Goal: Transaction & Acquisition: Purchase product/service

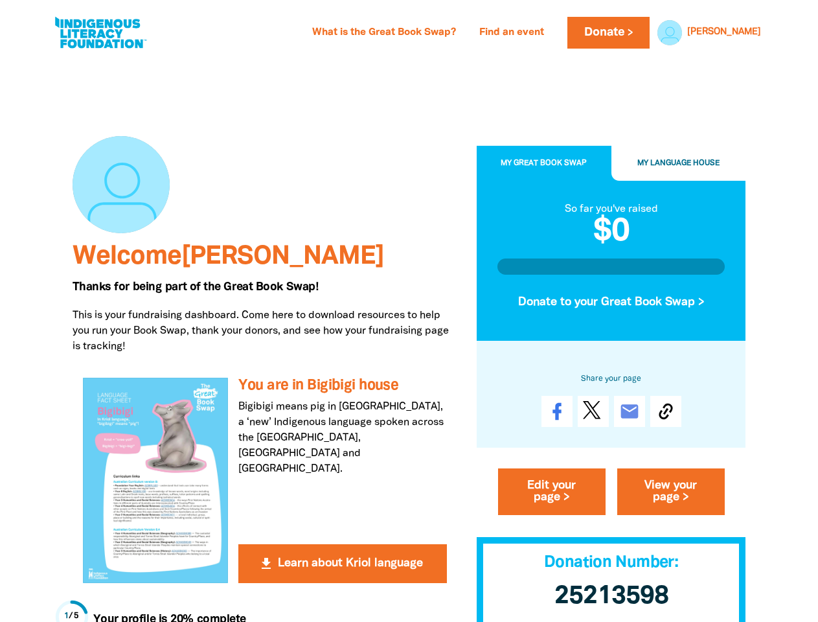
click at [409, 311] on p "This is your fundraising dashboard. Come here to download resources to help you…" at bounding box center [265, 331] width 385 height 47
click at [742, 32] on link "[PERSON_NAME]" at bounding box center [724, 32] width 74 height 9
click at [679, 164] on span "My Language House" at bounding box center [678, 163] width 82 height 7
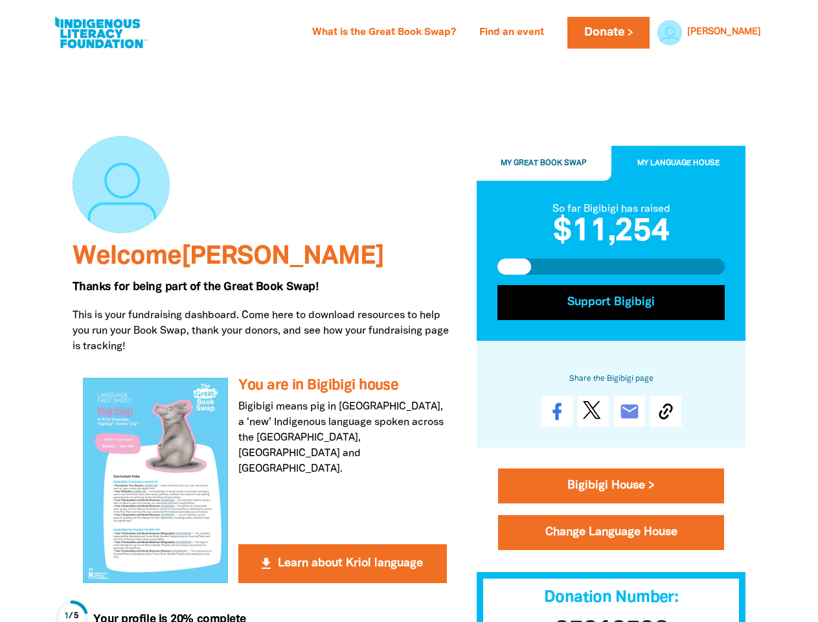
click at [611, 302] on button "Support Bigibigi" at bounding box center [611, 302] width 228 height 35
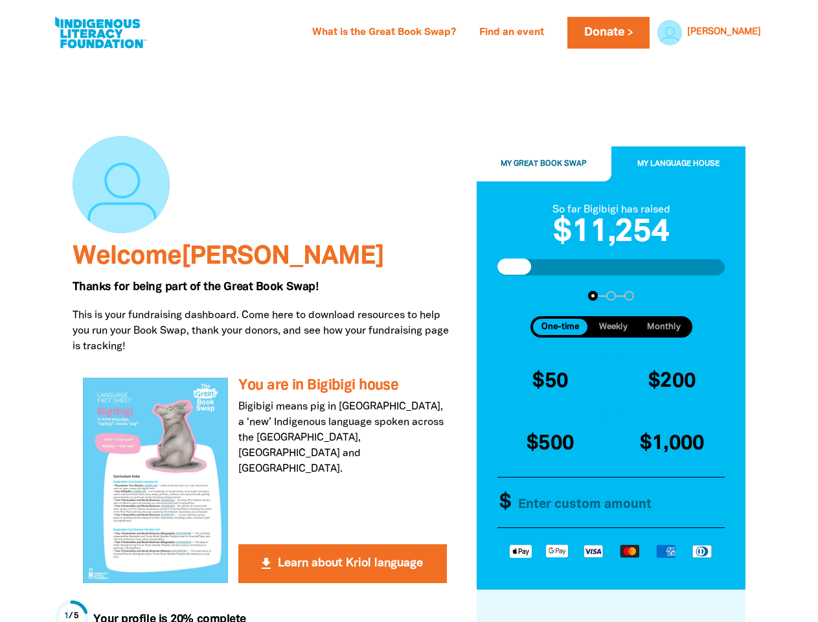
click at [666, 412] on div "$50 $200 $500 $1,000 Other Amount $" at bounding box center [611, 442] width 238 height 179
